Goal: Task Accomplishment & Management: Manage account settings

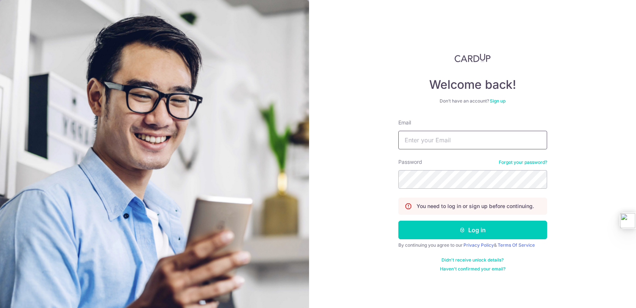
type input "[EMAIL_ADDRESS][DOMAIN_NAME]"
click at [467, 229] on button "Log in" at bounding box center [472, 230] width 149 height 19
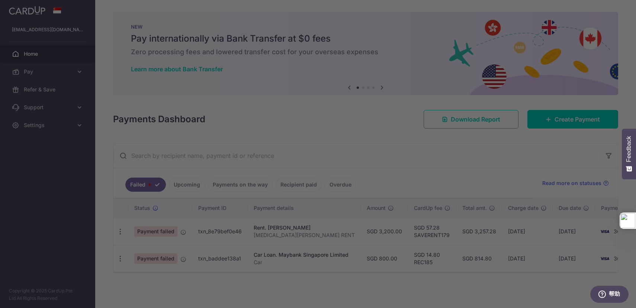
click at [464, 205] on div at bounding box center [321, 155] width 642 height 311
click at [479, 234] on div at bounding box center [321, 155] width 642 height 311
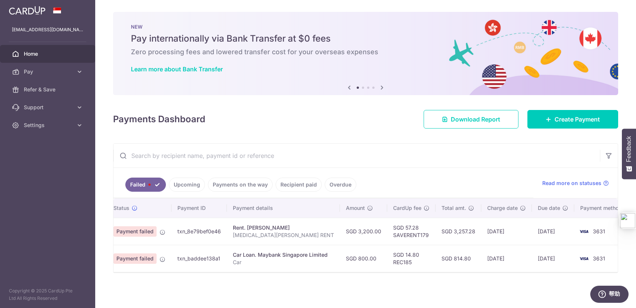
scroll to position [0, 23]
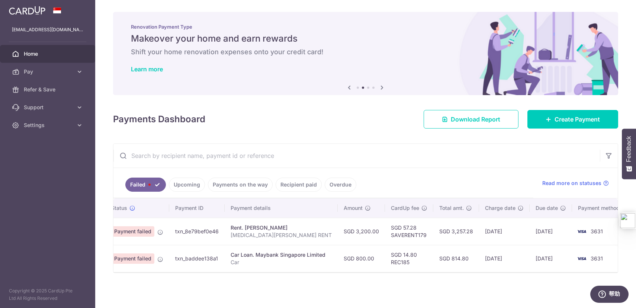
click at [516, 238] on td "[DATE]" at bounding box center [504, 231] width 51 height 27
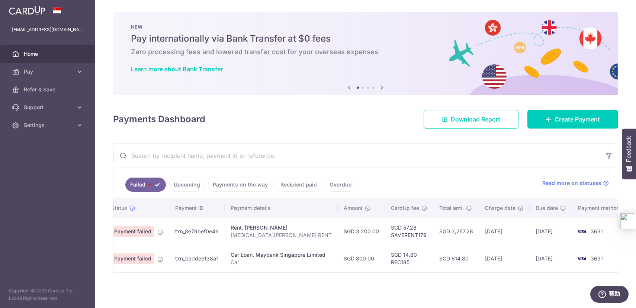
scroll to position [0, 0]
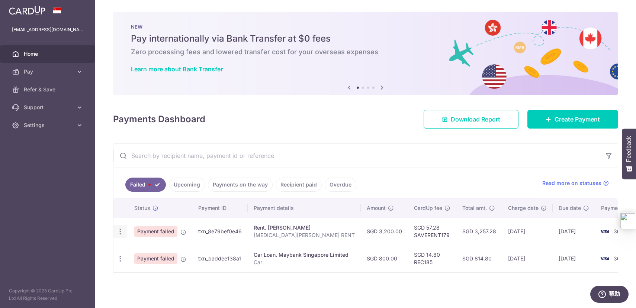
click at [123, 232] on div "Update payment" at bounding box center [120, 232] width 14 height 14
click at [120, 233] on icon "button" at bounding box center [120, 232] width 8 height 8
click at [122, 232] on icon "button" at bounding box center [120, 232] width 8 height 8
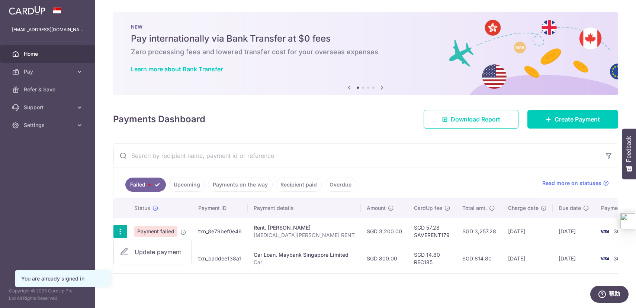
click at [147, 252] on span "Update payment" at bounding box center [160, 252] width 51 height 9
radio input "true"
type input "3,200.00"
type input "[MEDICAL_DATA][PERSON_NAME] RENT"
type input "SAVERENT179"
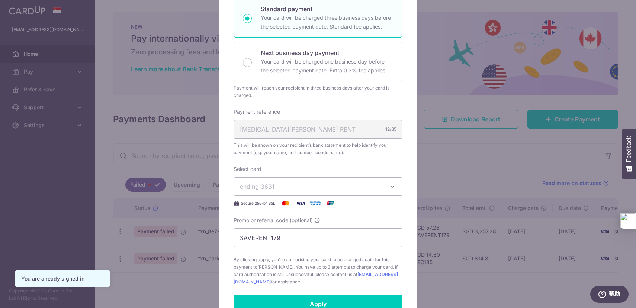
scroll to position [135, 0]
click at [381, 185] on span "ending 3631" at bounding box center [311, 185] width 143 height 9
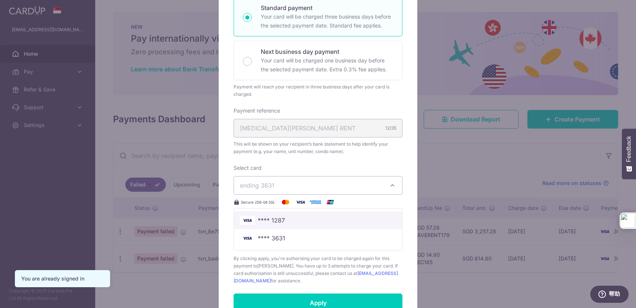
click at [313, 225] on span "**** 1287" at bounding box center [318, 220] width 156 height 9
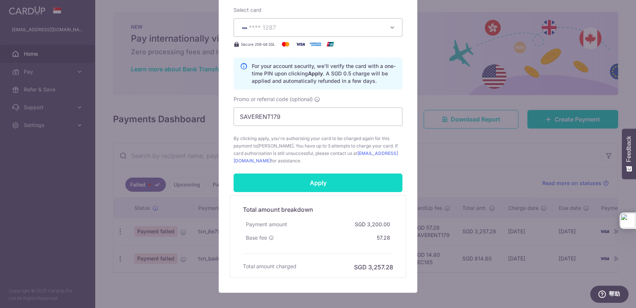
scroll to position [298, 0]
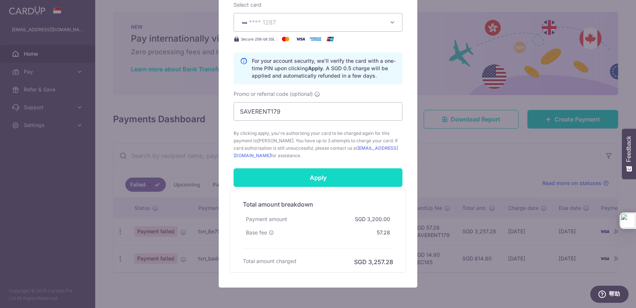
click at [336, 185] on input "Apply" at bounding box center [317, 177] width 169 height 19
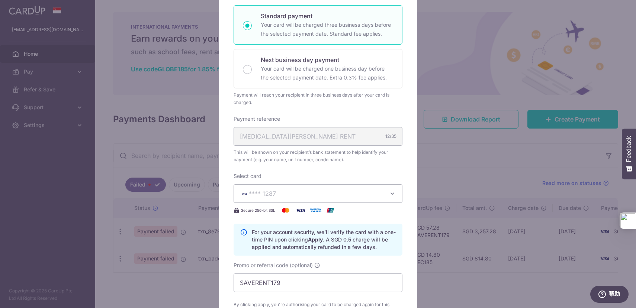
scroll to position [0, 0]
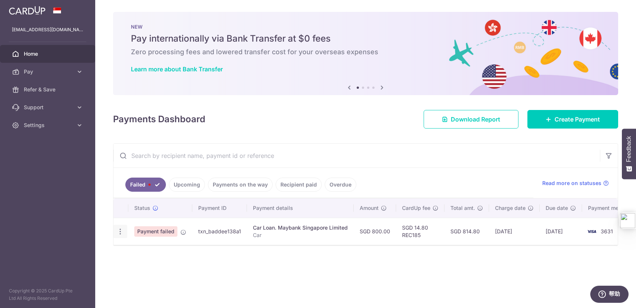
click at [121, 232] on icon "button" at bounding box center [120, 232] width 8 height 8
click at [149, 252] on span "Update payment" at bounding box center [160, 252] width 51 height 9
radio input "true"
type input "800.00"
type input "Car"
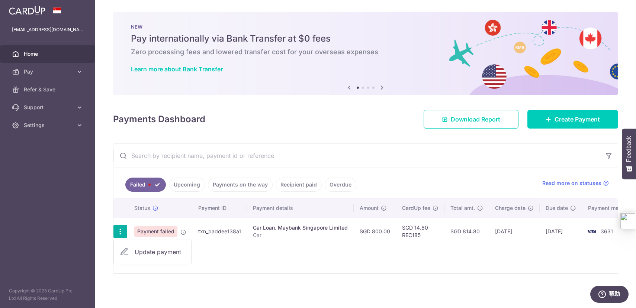
type input "REC185"
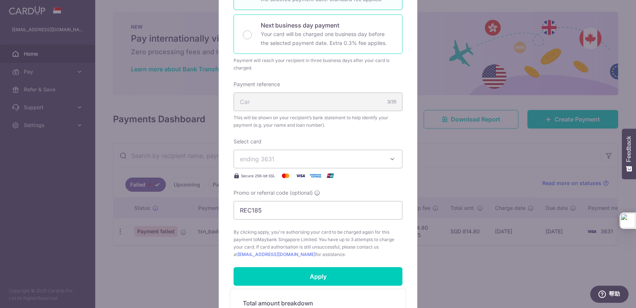
scroll to position [164, 0]
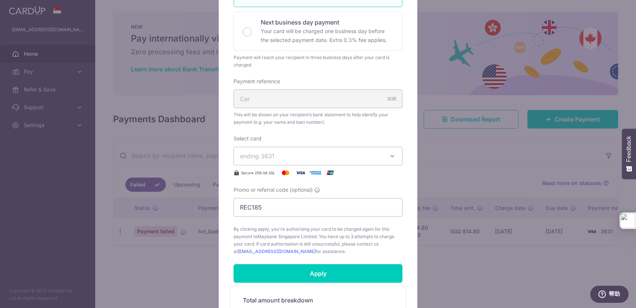
click at [347, 159] on span "ending 3631" at bounding box center [311, 156] width 143 height 9
click at [319, 191] on span "**** 1287" at bounding box center [318, 191] width 156 height 9
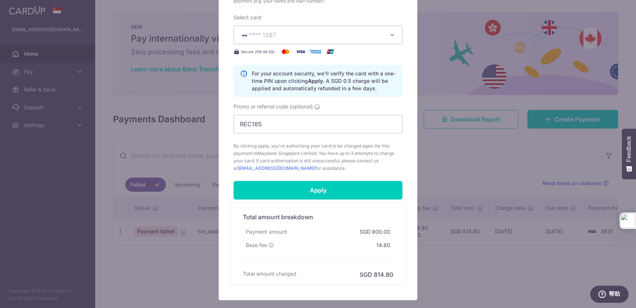
scroll to position [331, 0]
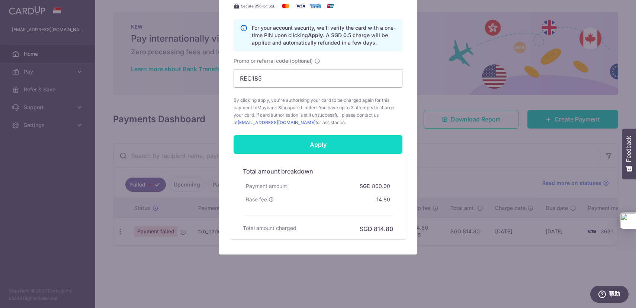
click at [344, 143] on input "Apply" at bounding box center [317, 144] width 169 height 19
